Goal: Task Accomplishment & Management: Manage account settings

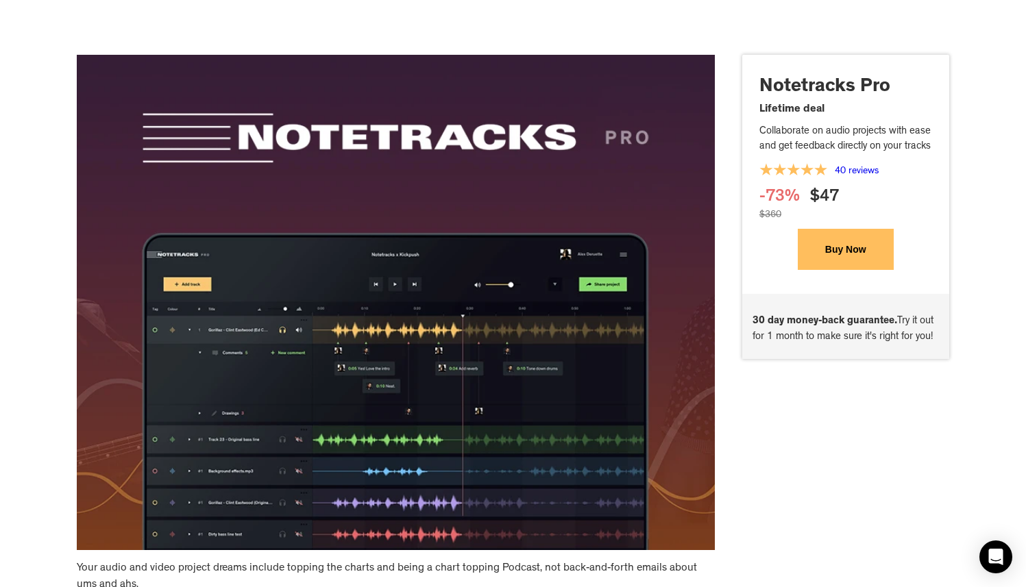
scroll to position [4664, 0]
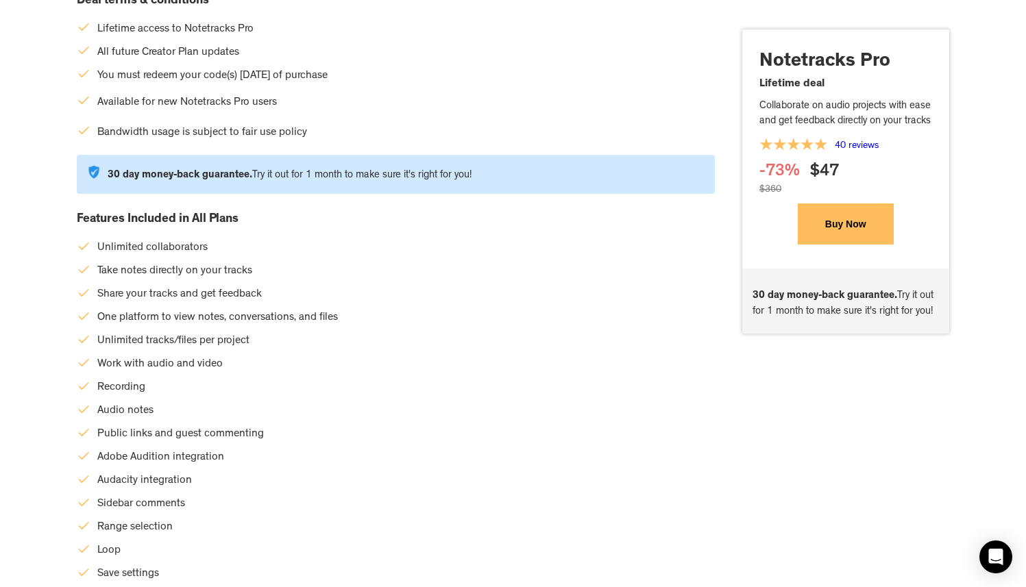
click at [851, 234] on button "Buy Now" at bounding box center [846, 224] width 96 height 41
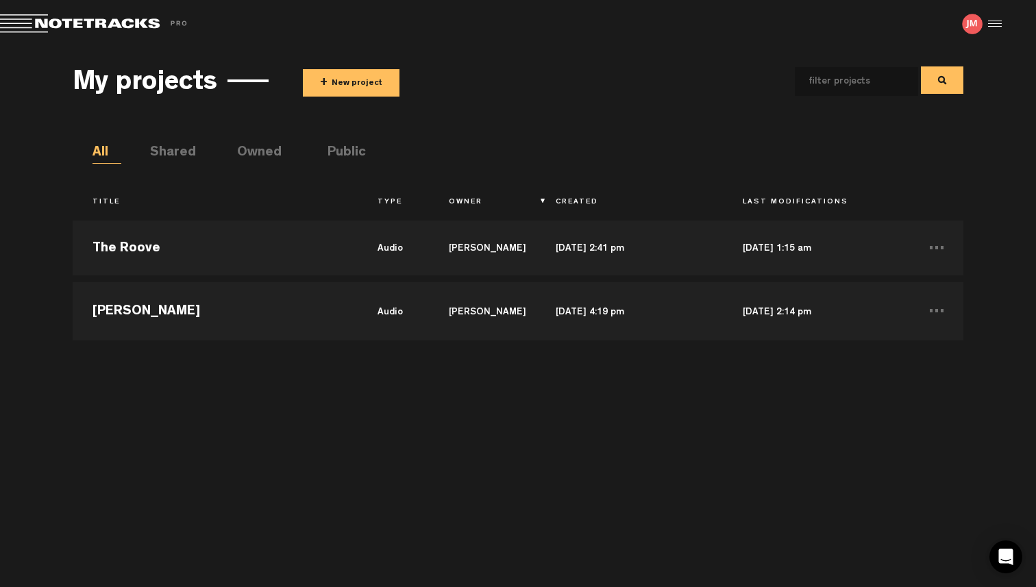
click at [1002, 27] on div at bounding box center [993, 24] width 21 height 21
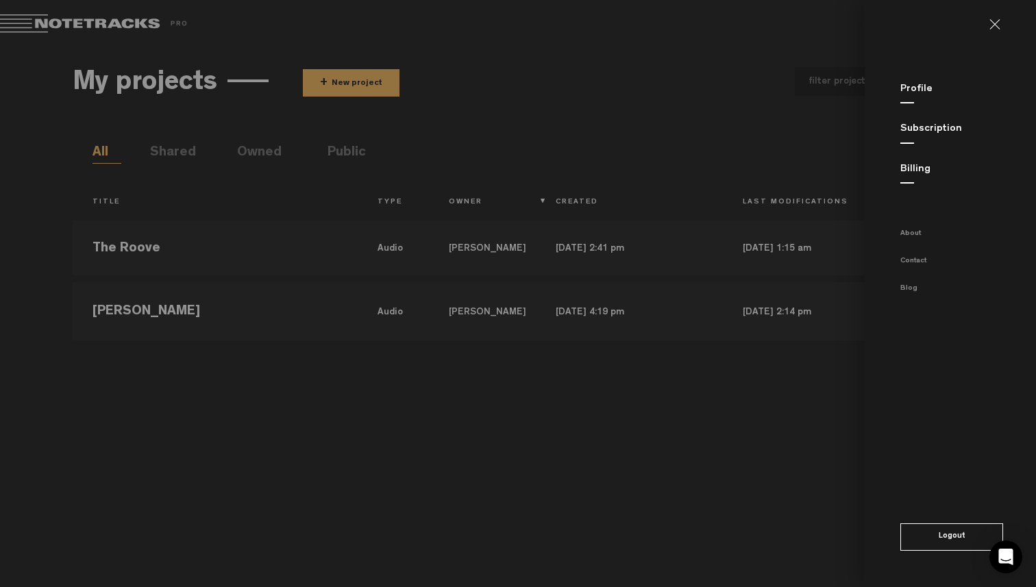
click at [922, 92] on link "Profile" at bounding box center [917, 89] width 32 height 10
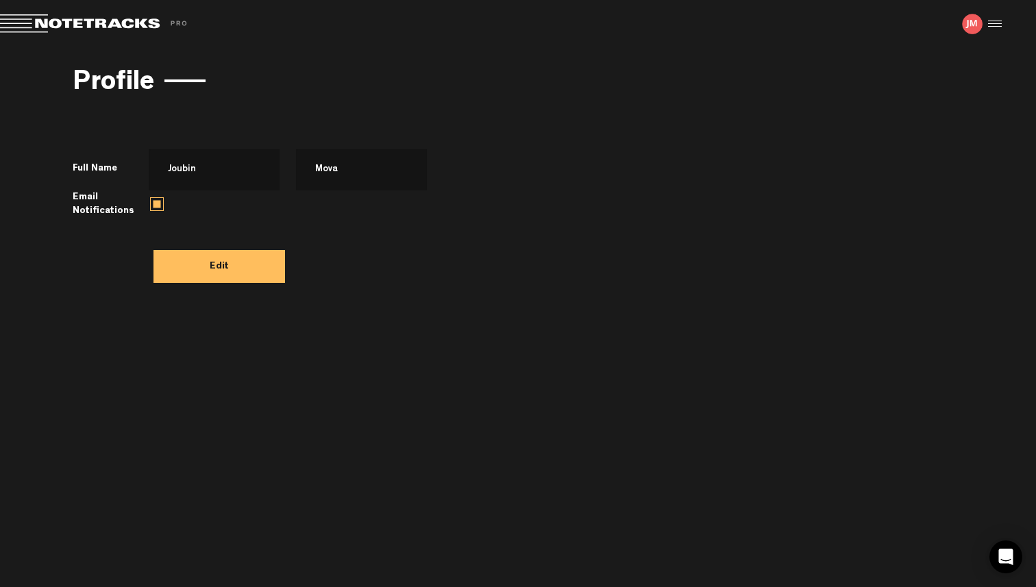
click at [993, 27] on div at bounding box center [993, 24] width 21 height 21
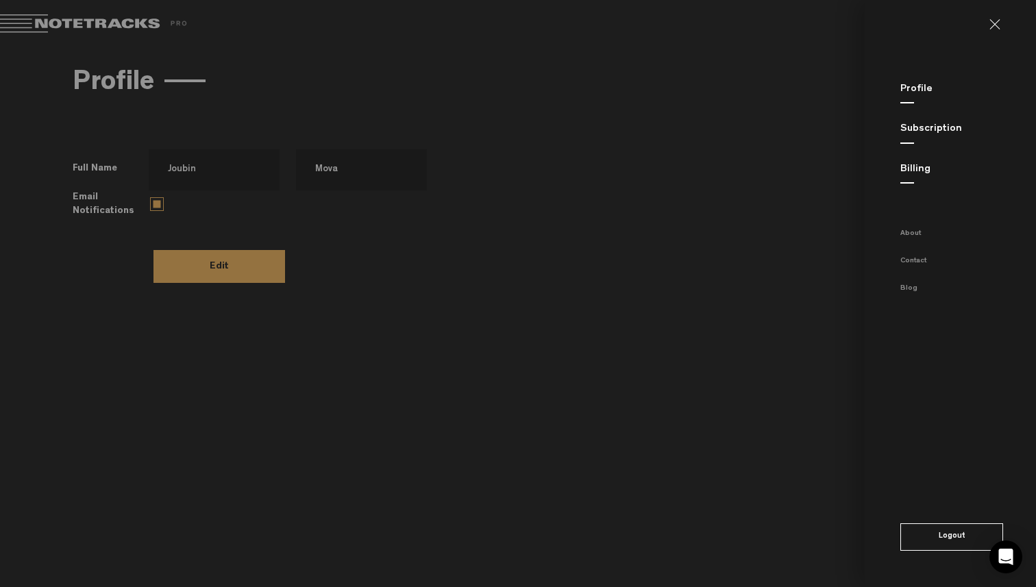
click at [921, 170] on link "Billing" at bounding box center [916, 170] width 30 height 10
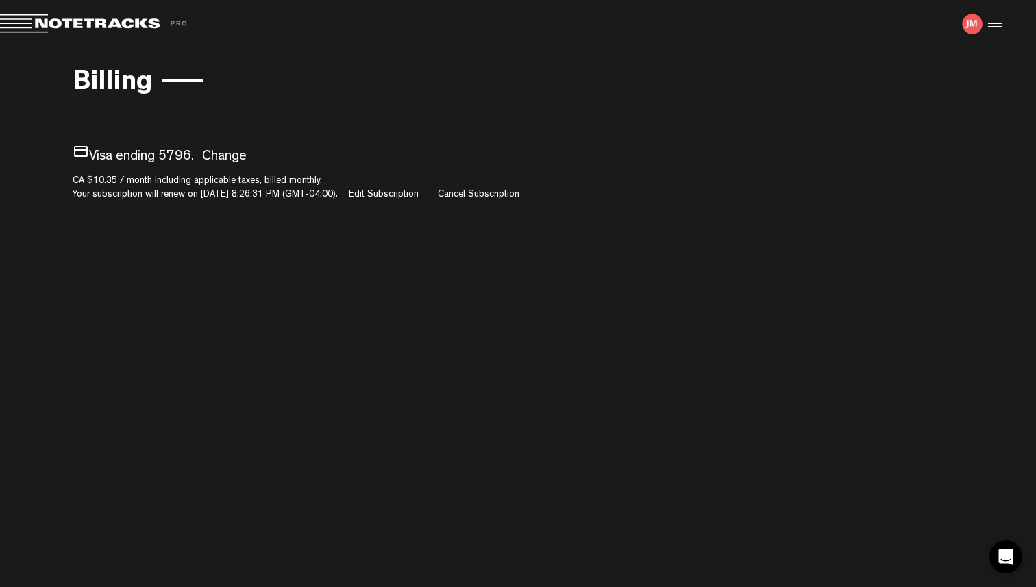
click at [977, 23] on img at bounding box center [972, 24] width 21 height 21
click at [973, 23] on img at bounding box center [972, 24] width 21 height 21
click at [995, 25] on div at bounding box center [993, 24] width 21 height 21
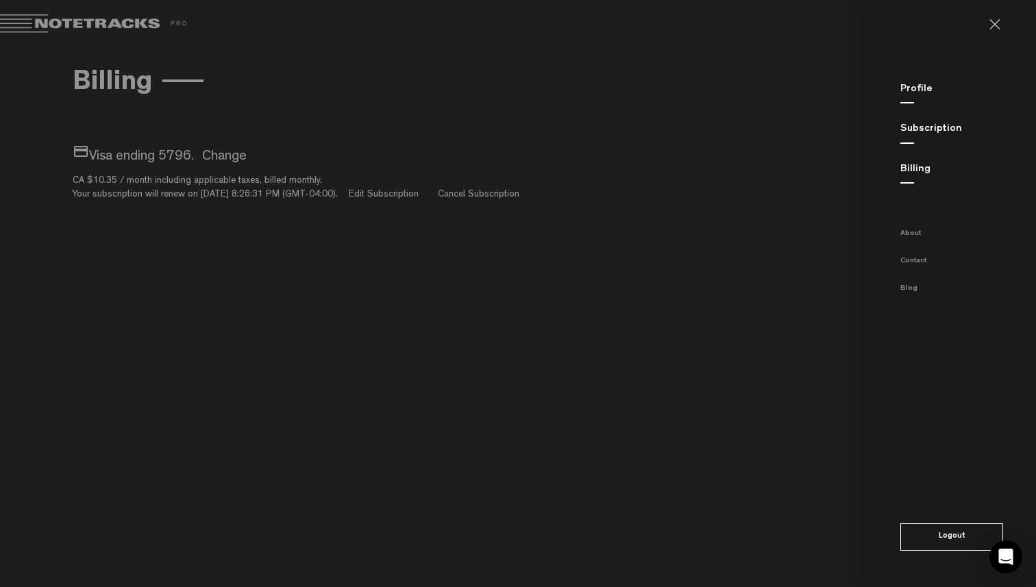
click at [911, 86] on link "Profile" at bounding box center [917, 89] width 32 height 10
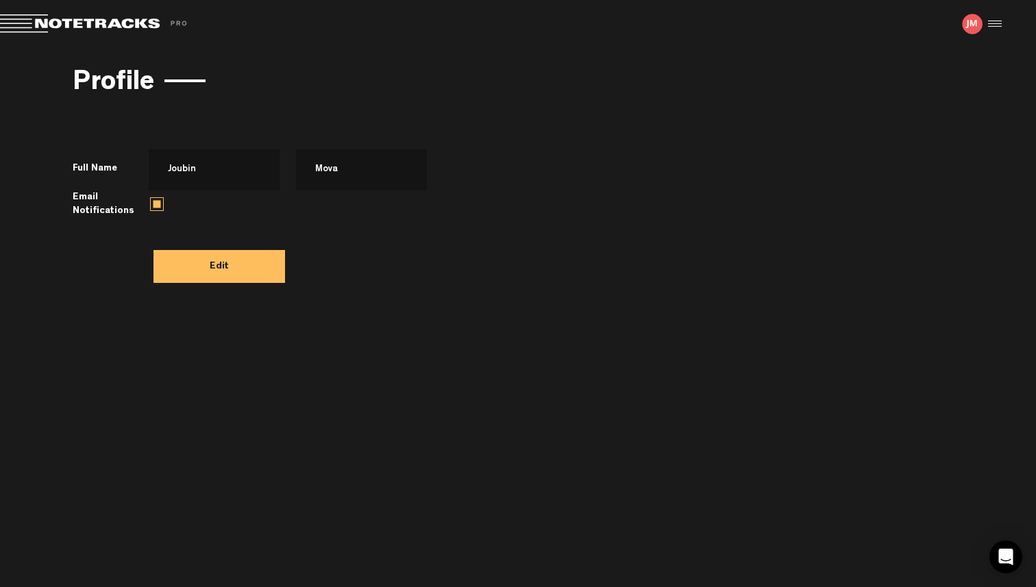
click at [225, 272] on button "Edit" at bounding box center [220, 266] width 132 height 33
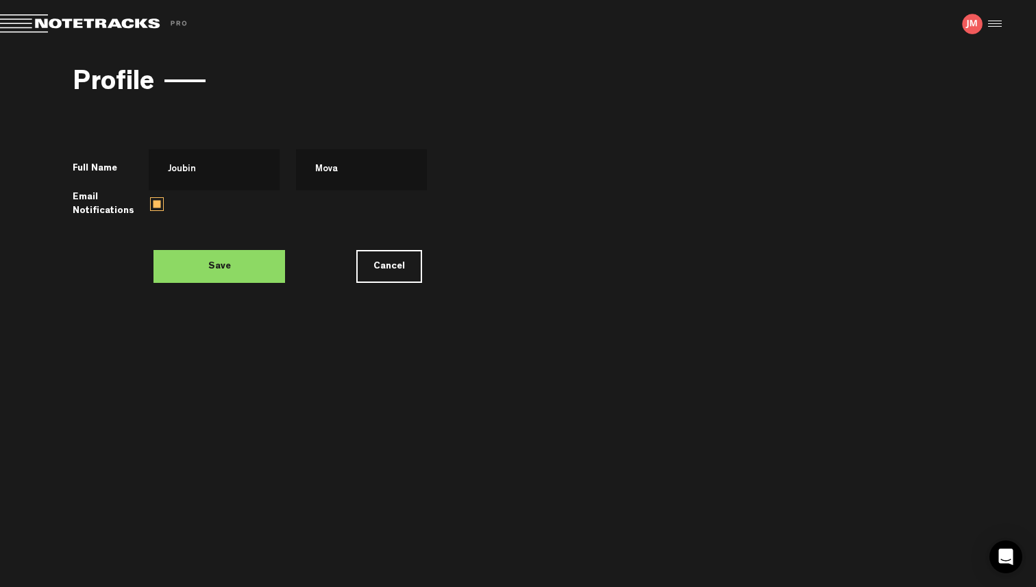
click at [374, 268] on button "Cancel" at bounding box center [389, 266] width 66 height 33
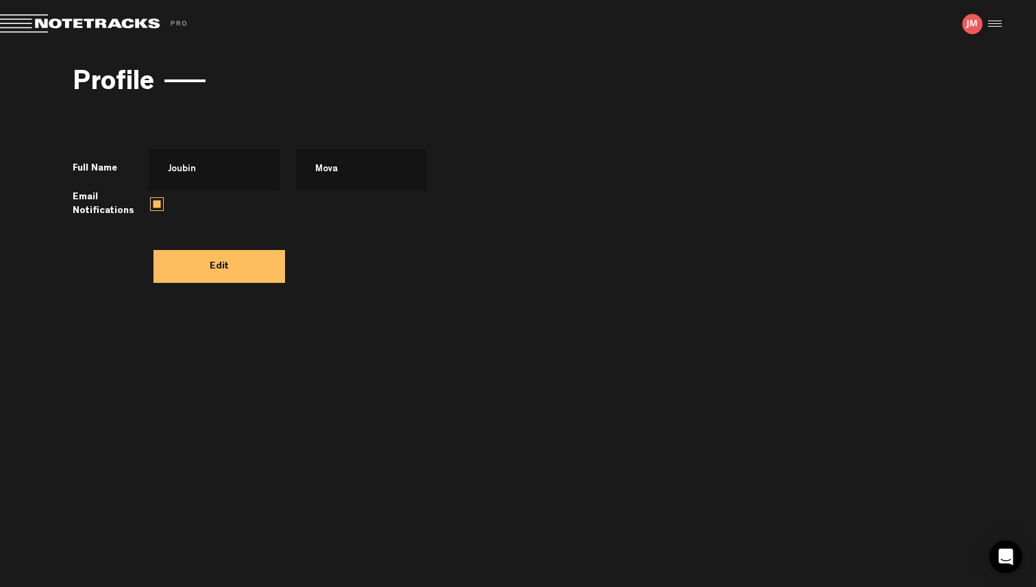
click at [996, 25] on div at bounding box center [993, 24] width 21 height 21
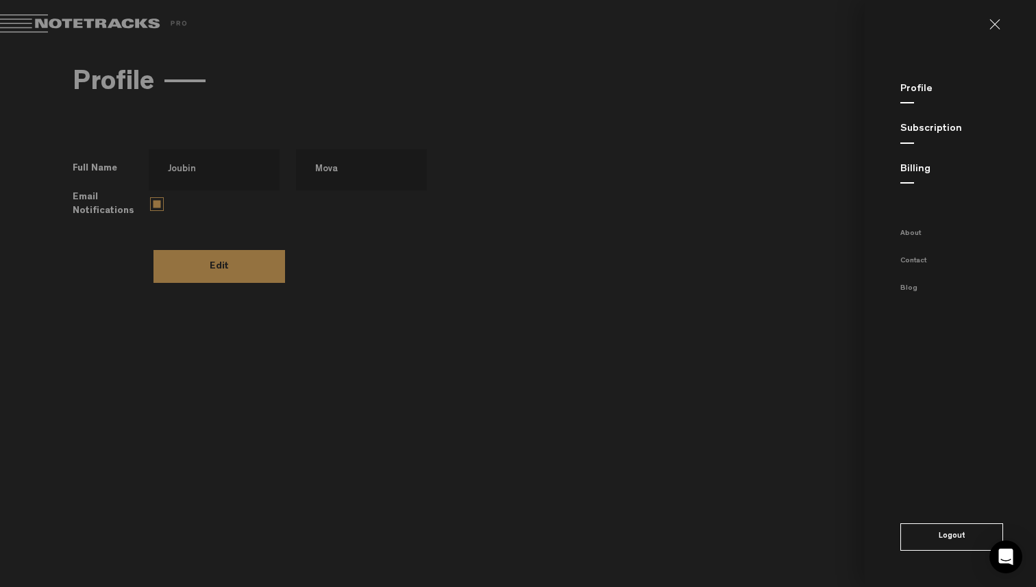
click at [940, 132] on link "Subscription" at bounding box center [932, 129] width 62 height 10
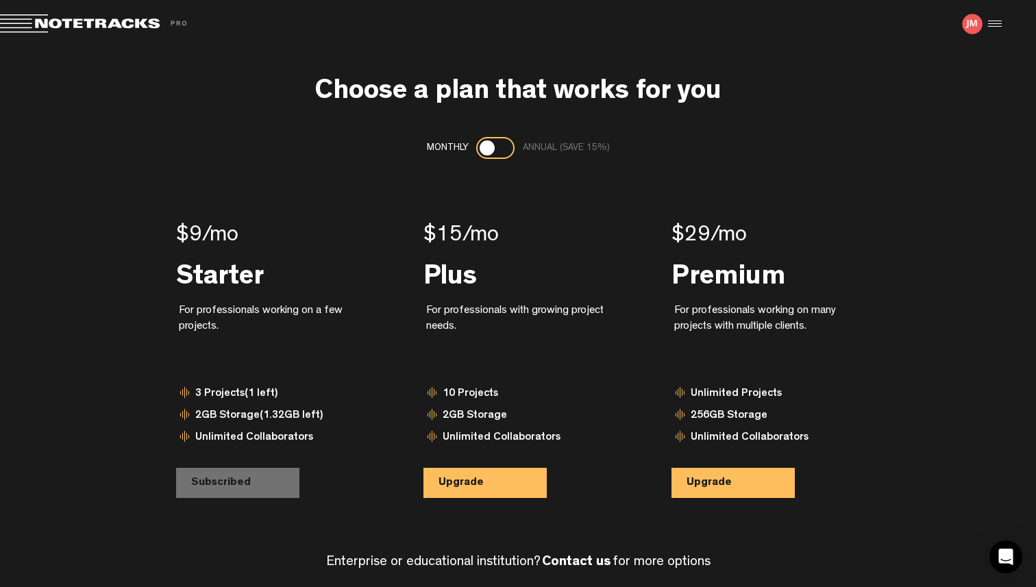
click at [999, 25] on div at bounding box center [993, 24] width 21 height 21
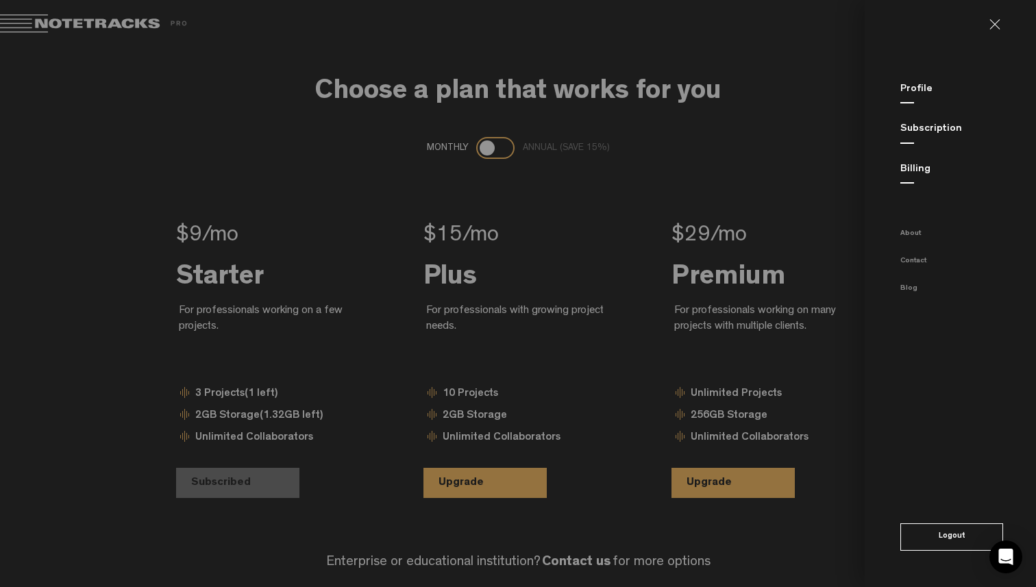
click at [905, 169] on link "Billing" at bounding box center [916, 170] width 30 height 10
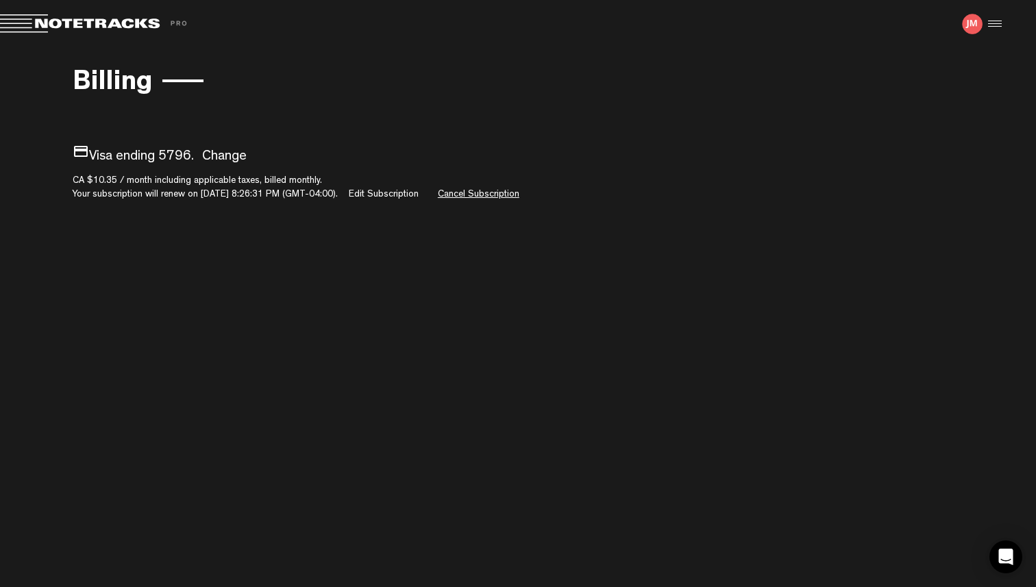
click at [500, 195] on link "Cancel Subscription" at bounding box center [479, 195] width 82 height 10
click at [993, 24] on div at bounding box center [993, 24] width 21 height 21
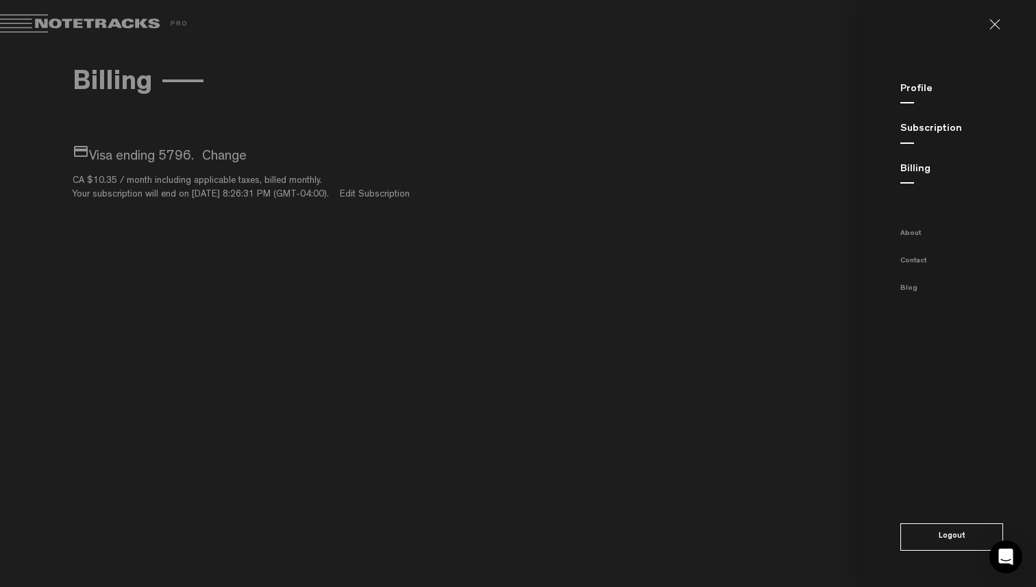
click at [937, 133] on link "Subscription" at bounding box center [932, 129] width 62 height 10
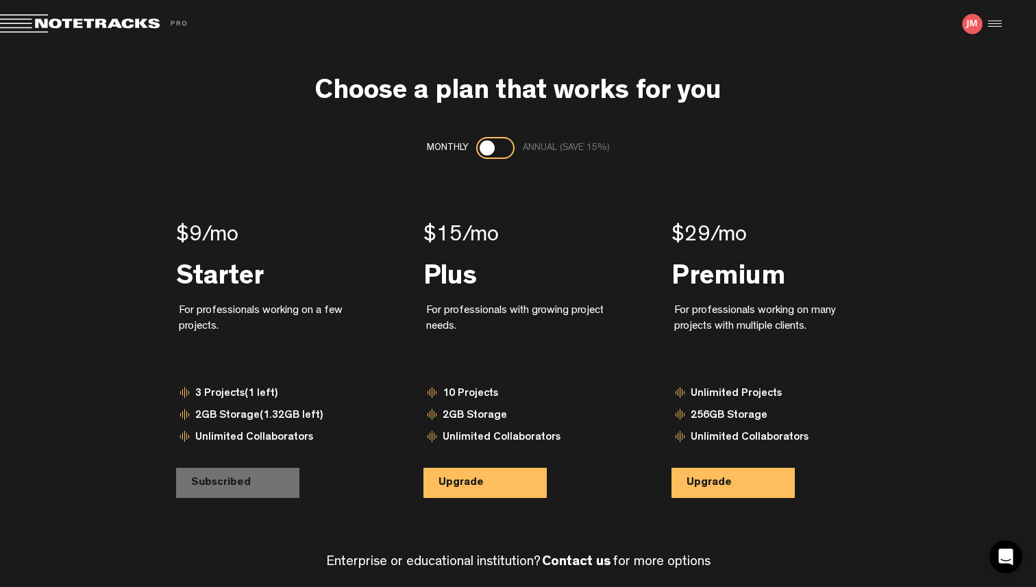
click at [82, 27] on span at bounding box center [96, 23] width 192 height 19
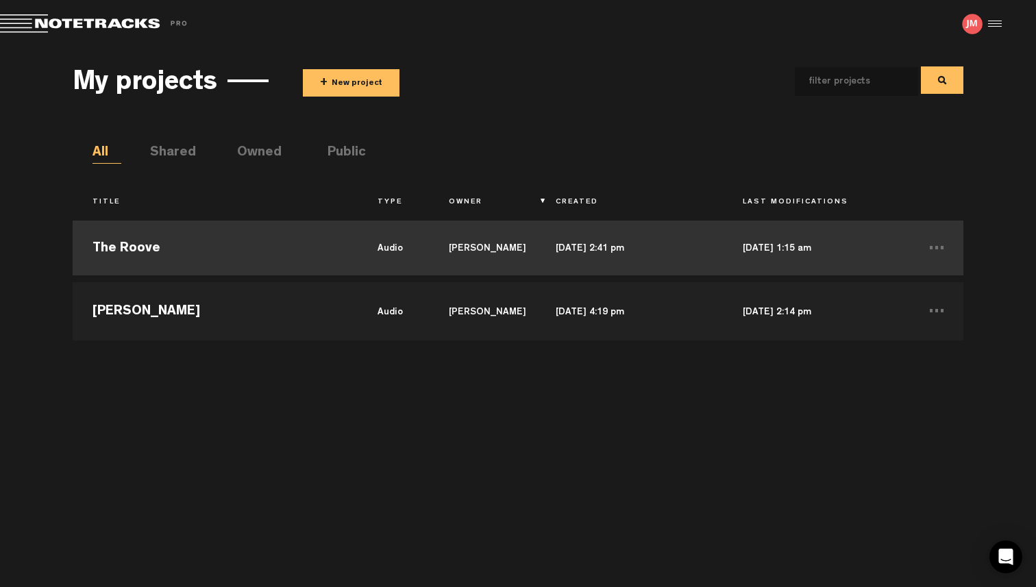
click at [221, 241] on td "The Roove" at bounding box center [215, 248] width 285 height 62
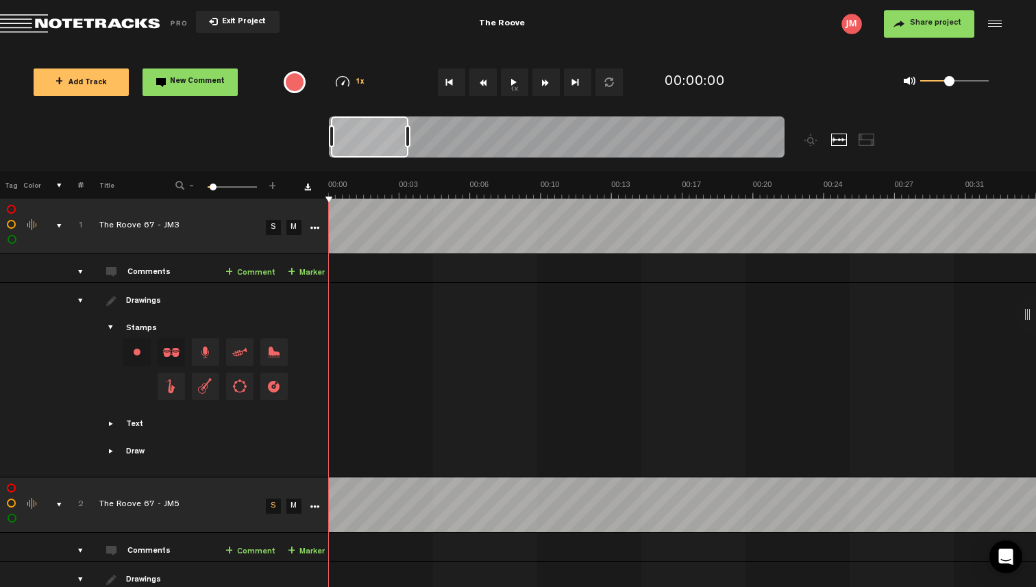
click at [58, 225] on div "comments, stamps & drawings" at bounding box center [53, 226] width 21 height 14
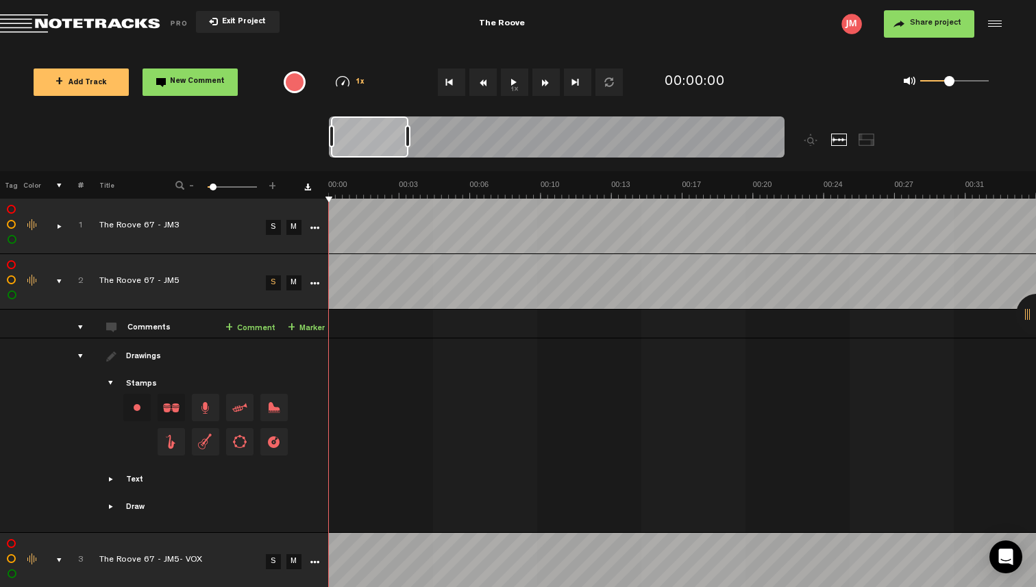
click at [59, 278] on div "comments, stamps & drawings" at bounding box center [53, 282] width 21 height 14
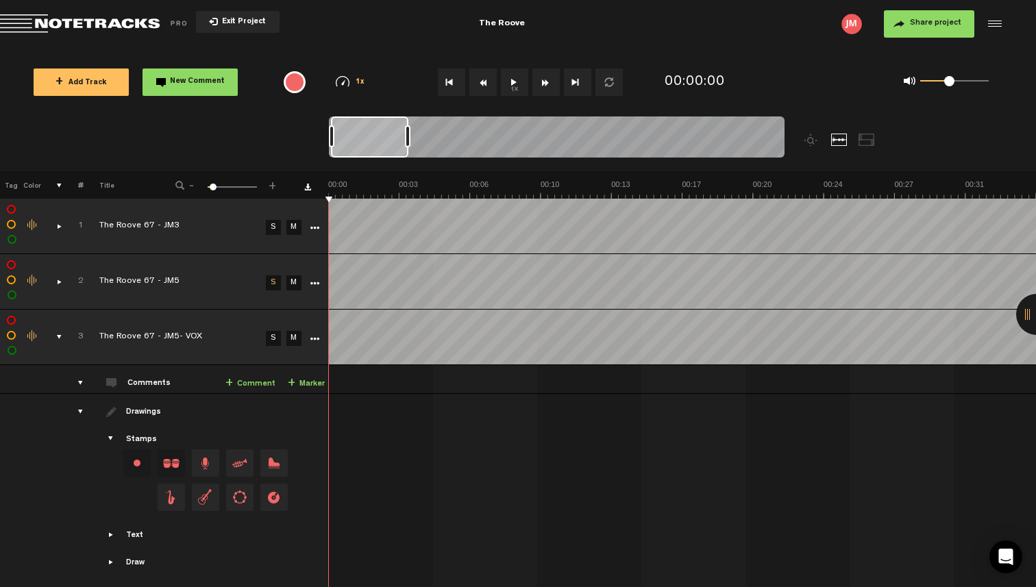
click at [53, 342] on div "comments, stamps & drawings" at bounding box center [53, 337] width 21 height 14
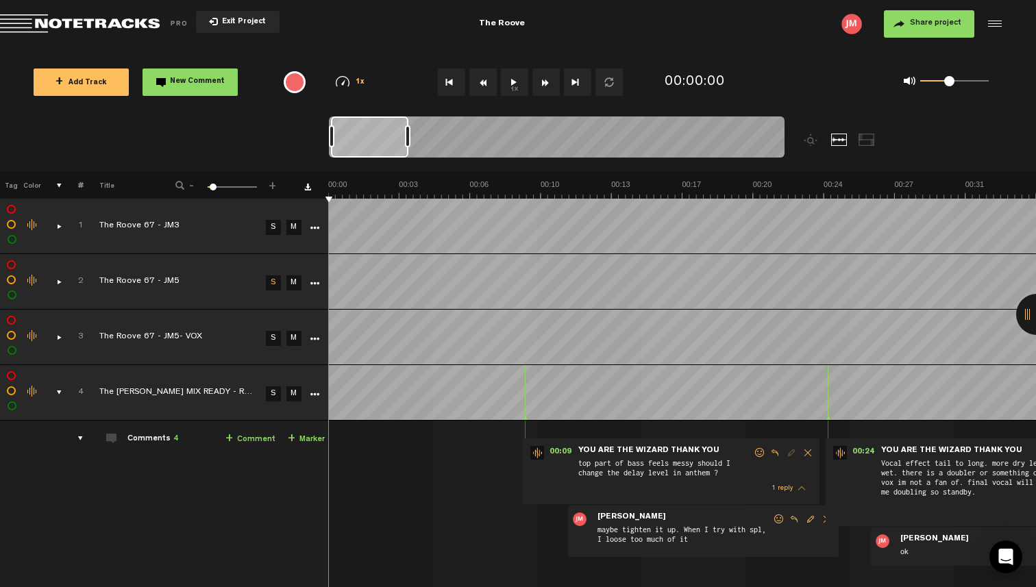
click at [58, 386] on div "comments, stamps & drawings" at bounding box center [53, 393] width 21 height 14
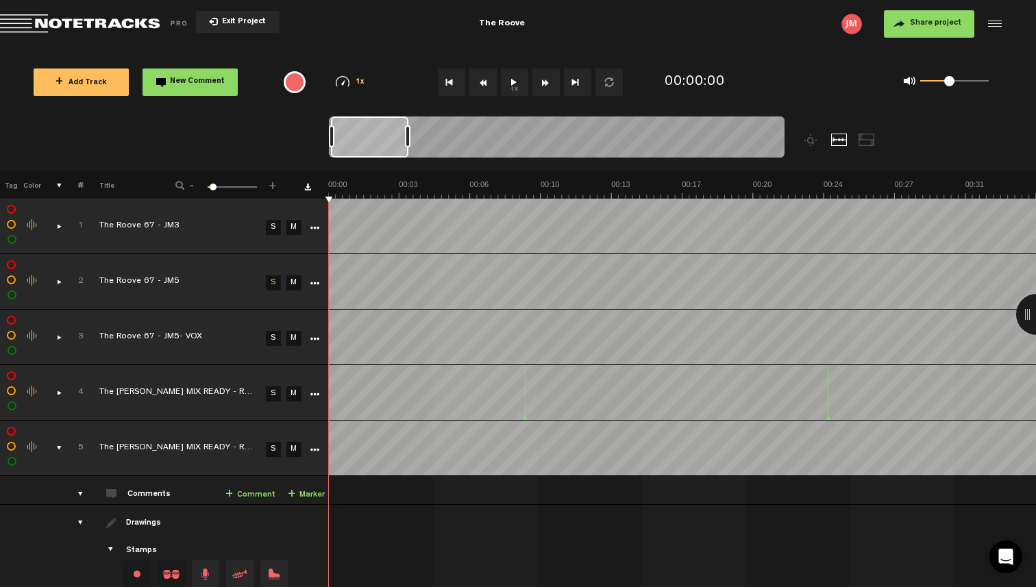
click at [991, 27] on div at bounding box center [993, 24] width 21 height 21
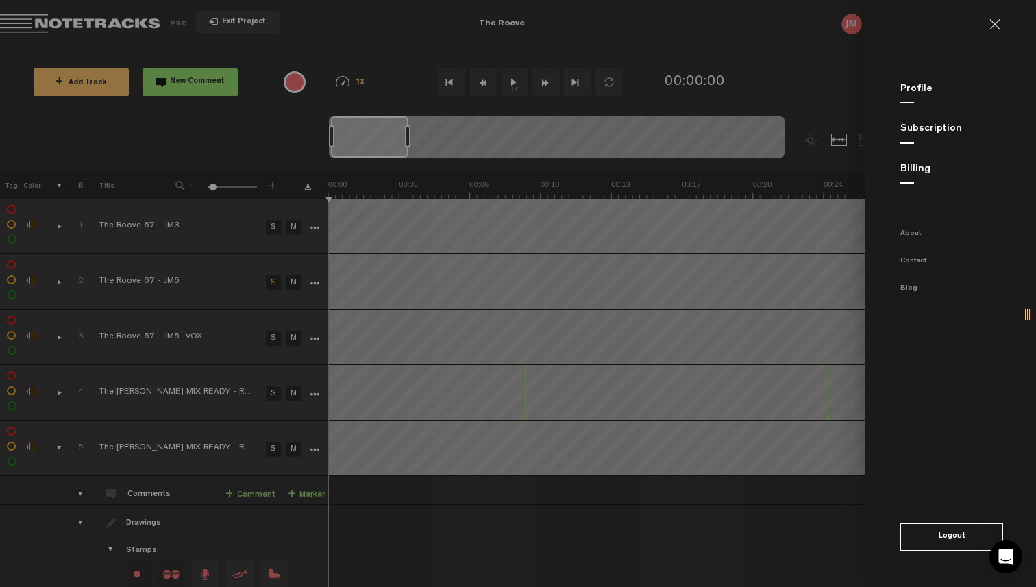
click at [942, 537] on button "Logout" at bounding box center [952, 537] width 103 height 27
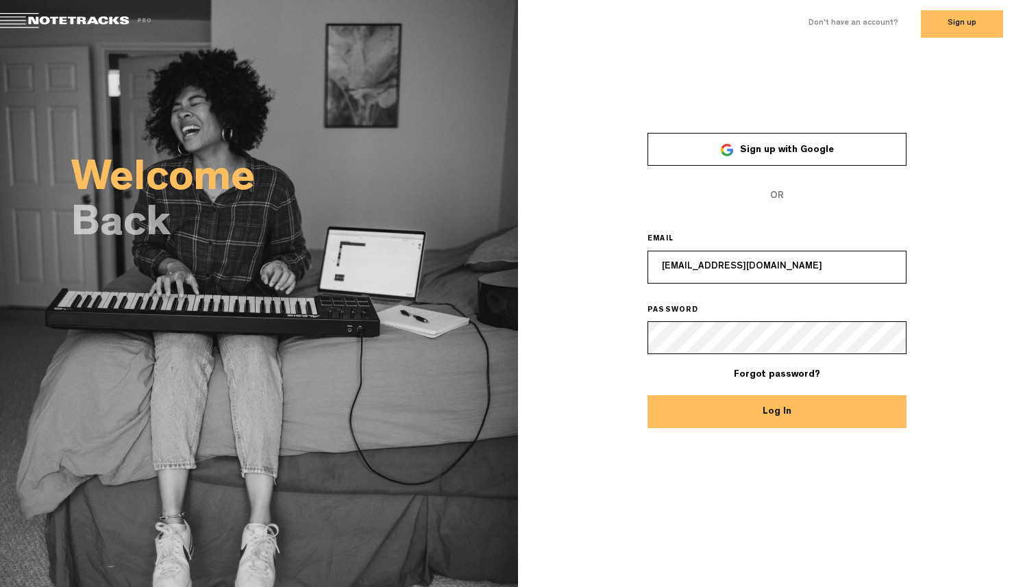
drag, startPoint x: 689, startPoint y: 267, endPoint x: 842, endPoint y: 271, distance: 152.9
click at [842, 271] on input "[EMAIL_ADDRESS][DOMAIN_NAME]" at bounding box center [777, 267] width 259 height 33
type input "[EMAIL_ADDRESS][DOMAIN_NAME]"
click at [567, 328] on div "× Sign up with Google OR EMAIL [EMAIL_ADDRESS][DOMAIN_NAME] PASSWORD Forgot pas…" at bounding box center [777, 272] width 518 height 316
click at [586, 380] on div "× Sign up with Google OR EMAIL [EMAIL_ADDRESS][DOMAIN_NAME] PASSWORD Forgot pas…" at bounding box center [777, 272] width 518 height 316
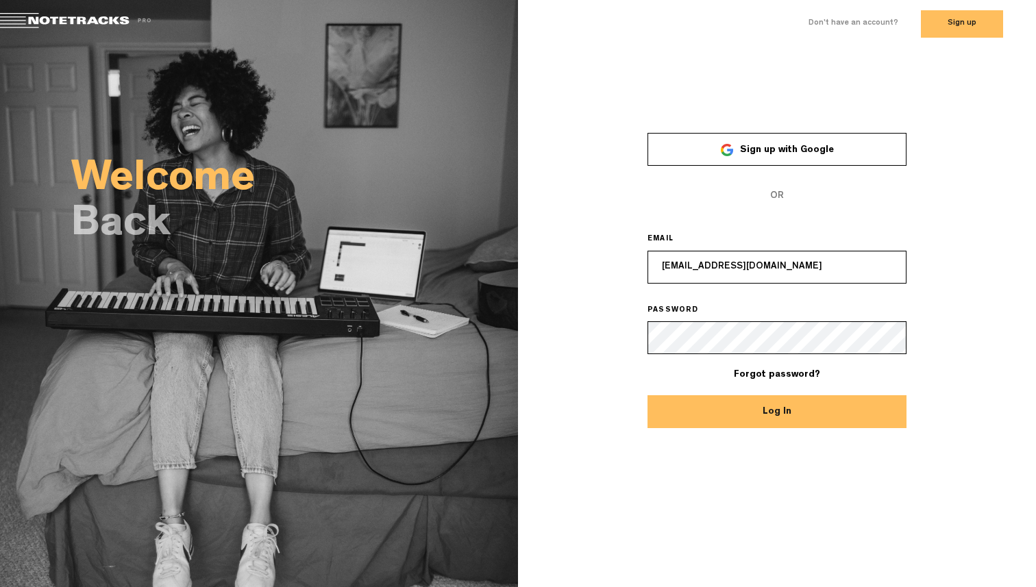
click at [760, 409] on button "Log In" at bounding box center [777, 411] width 259 height 33
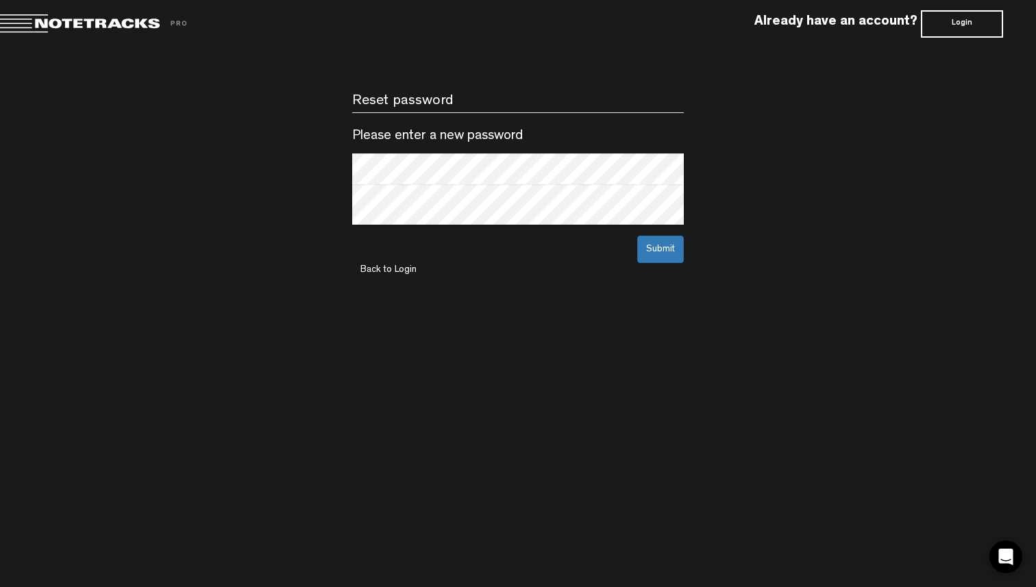
click at [247, 202] on div "× Reset password Please enter a new password Submit Back to Login" at bounding box center [518, 140] width 1057 height 185
click at [264, 265] on body "Version: 1.1.20-prod, Build 1259, Hash: gb78ca87, Branch: master Already have a…" at bounding box center [518, 293] width 1036 height 587
click at [659, 247] on button "Submit" at bounding box center [660, 249] width 47 height 27
